Goal: Task Accomplishment & Management: Manage account settings

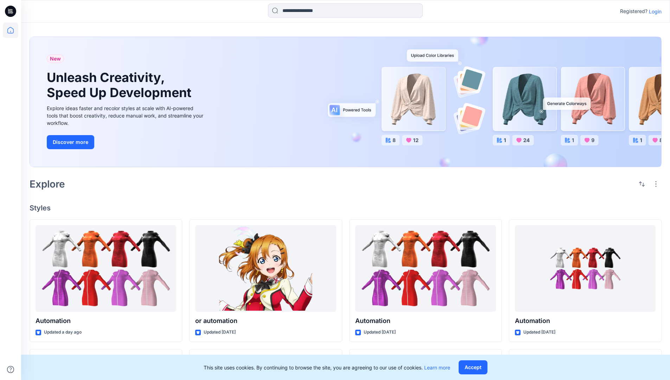
click at [654, 11] on p "Login" at bounding box center [655, 11] width 13 height 7
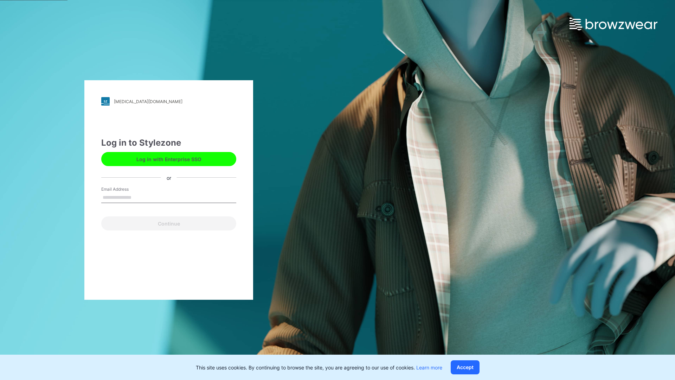
click at [139, 197] on input "Email Address" at bounding box center [168, 197] width 135 height 11
type input "**********"
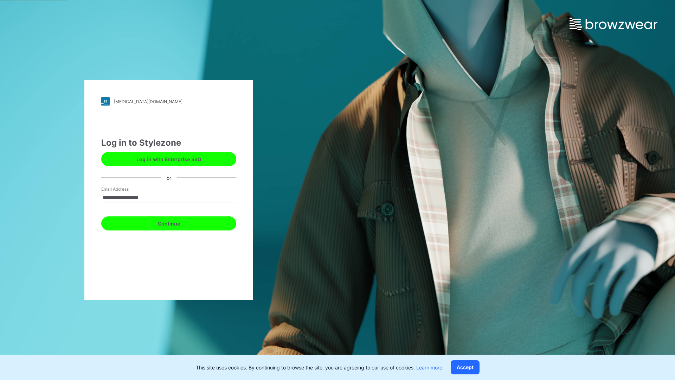
click at [177, 222] on button "Continue" at bounding box center [168, 223] width 135 height 14
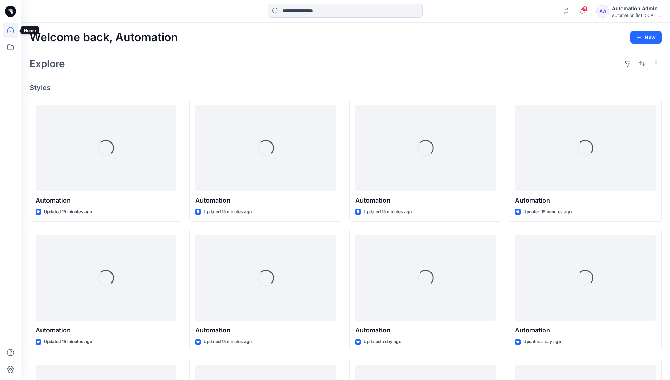
click at [13, 30] on icon at bounding box center [10, 30] width 6 height 6
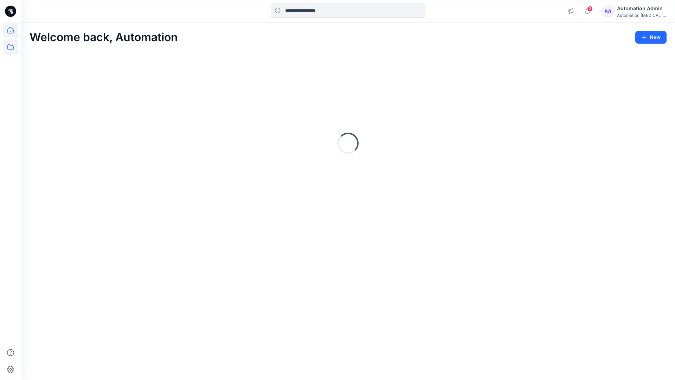
click at [9, 50] on icon at bounding box center [10, 47] width 6 height 6
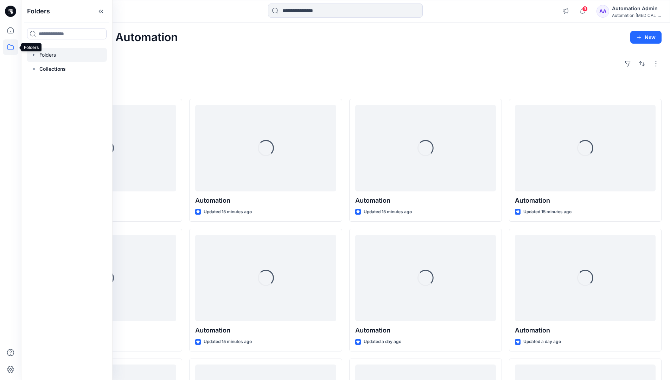
click at [45, 57] on div at bounding box center [67, 55] width 80 height 14
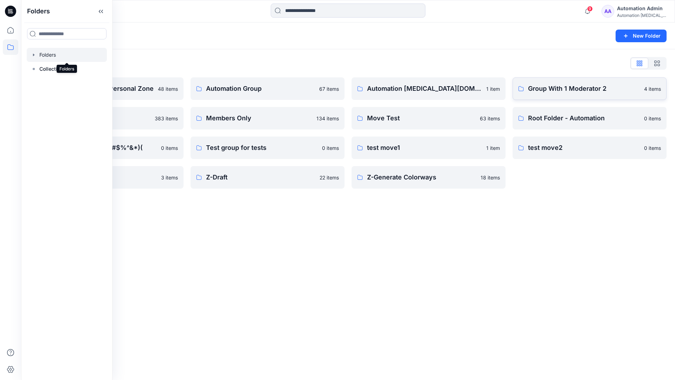
click at [556, 93] on p "Group With 1 Moderator 2" at bounding box center [584, 89] width 112 height 10
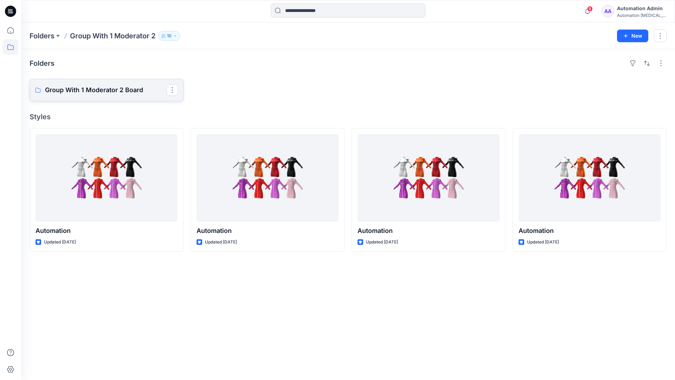
click at [125, 93] on p "Group With 1 Moderator 2 Board" at bounding box center [106, 90] width 122 height 10
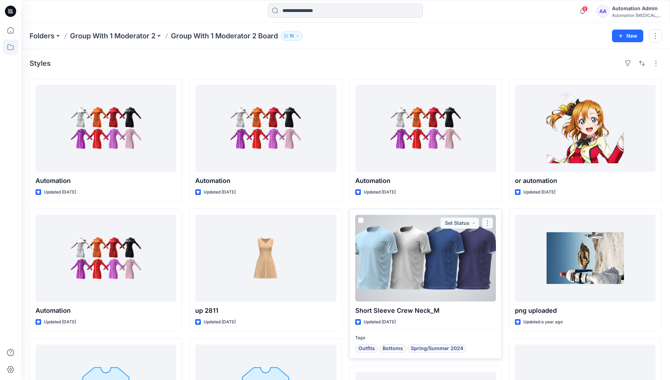
click at [486, 223] on button "button" at bounding box center [487, 222] width 11 height 11
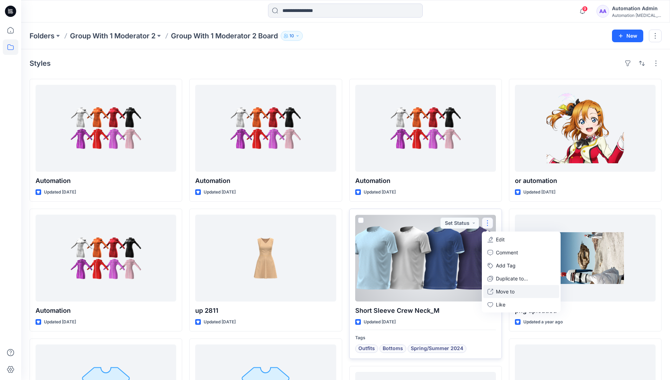
click at [506, 291] on p "Move to" at bounding box center [505, 291] width 19 height 7
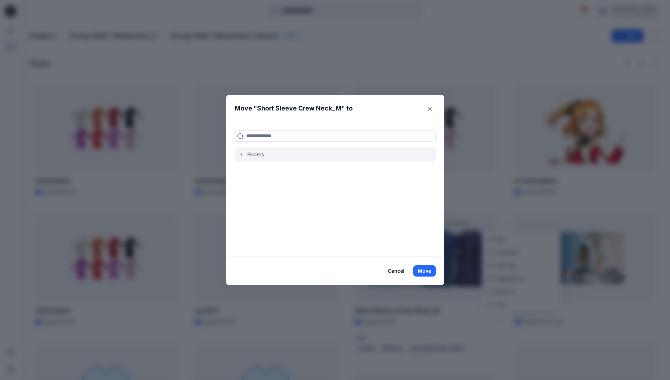
click at [244, 155] on icon "button" at bounding box center [242, 155] width 6 height 6
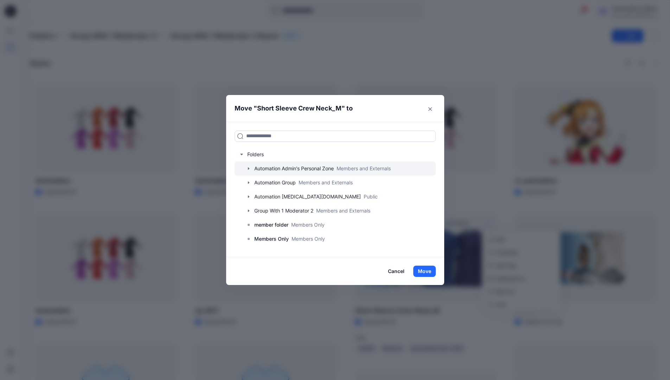
click at [249, 169] on icon "button" at bounding box center [248, 168] width 1 height 2
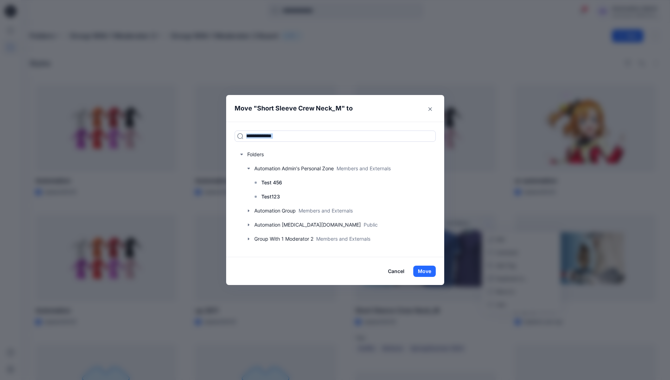
drag, startPoint x: 250, startPoint y: 169, endPoint x: 297, endPoint y: 122, distance: 65.9
click at [297, 122] on div "Folders Automation Admin's Personal Zone Members and Externals Test 456 Test123…" at bounding box center [335, 189] width 218 height 135
click at [291, 138] on input at bounding box center [335, 136] width 201 height 11
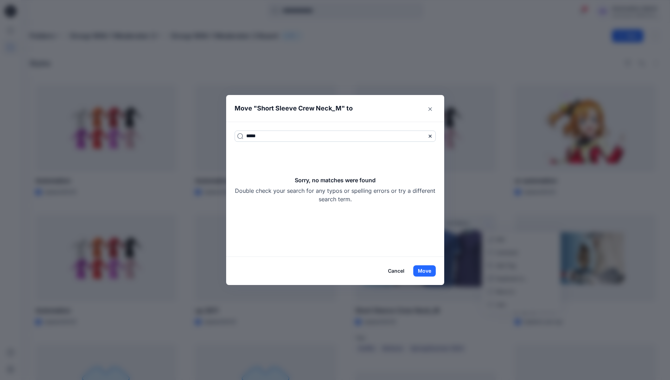
type input "*****"
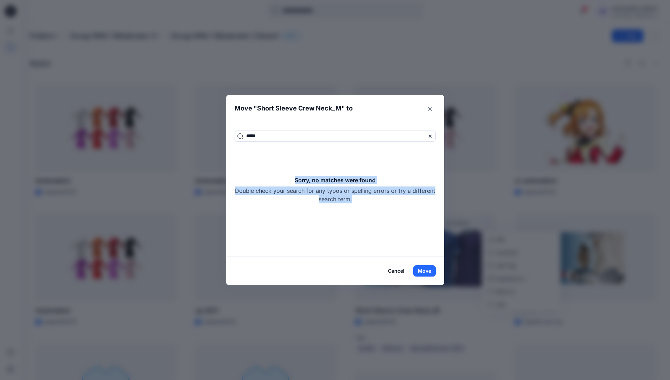
drag, startPoint x: 291, startPoint y: 138, endPoint x: 388, endPoint y: 199, distance: 115.0
click at [388, 199] on div "Sorry, no matches were found Double check your search for any typos or spelling…" at bounding box center [335, 189] width 201 height 27
click at [432, 136] on icon at bounding box center [430, 136] width 6 height 6
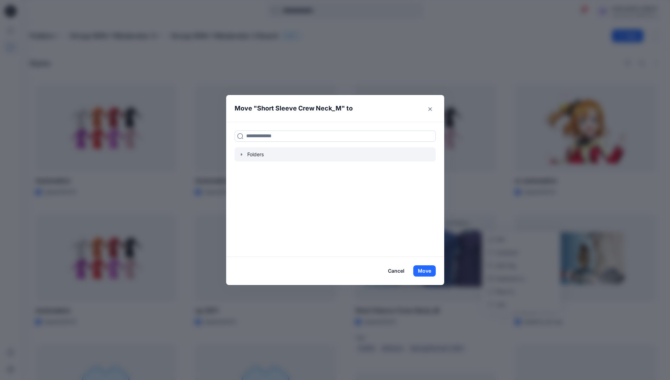
click at [244, 155] on icon "button" at bounding box center [242, 155] width 6 height 6
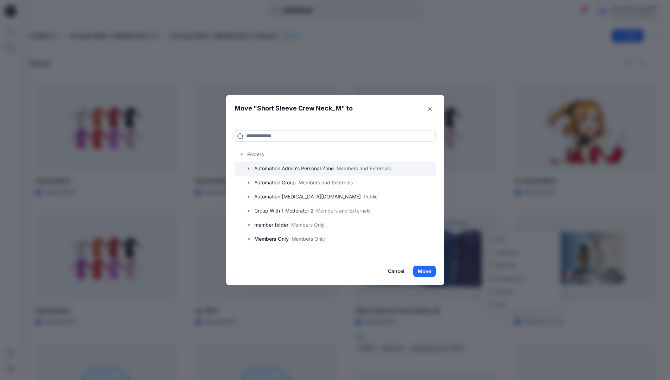
click at [249, 169] on icon "button" at bounding box center [248, 168] width 1 height 2
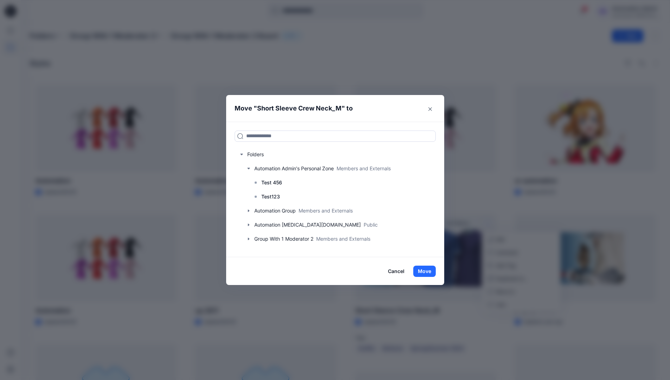
click at [402, 272] on button "Cancel" at bounding box center [396, 271] width 26 height 11
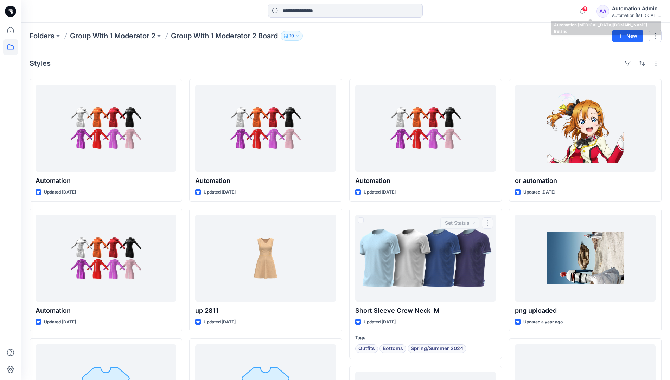
click at [631, 13] on div "Automation testim..." at bounding box center [636, 15] width 49 height 5
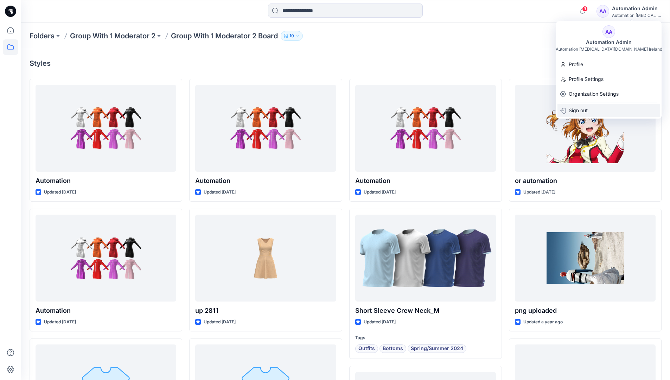
click at [572, 112] on p "Sign out" at bounding box center [578, 110] width 19 height 13
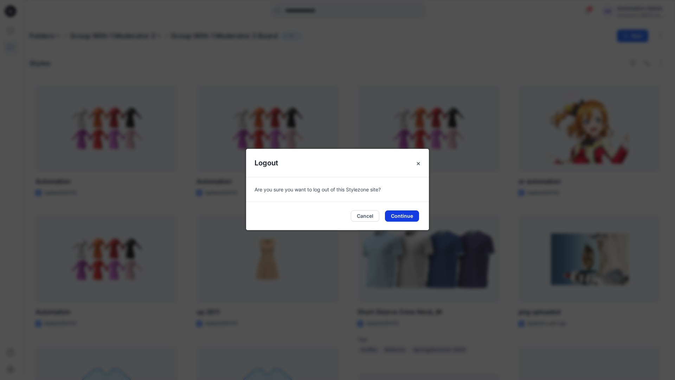
click at [406, 217] on button "Continue" at bounding box center [402, 215] width 34 height 11
